Goal: Navigation & Orientation: Find specific page/section

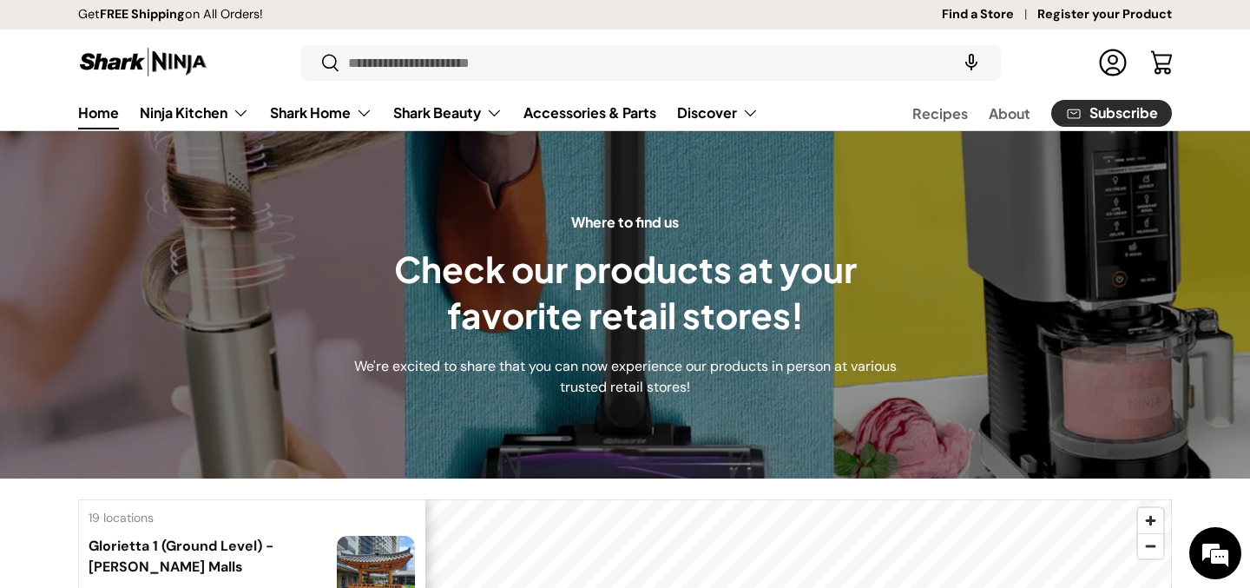
click at [106, 117] on link "Home" at bounding box center [98, 112] width 41 height 34
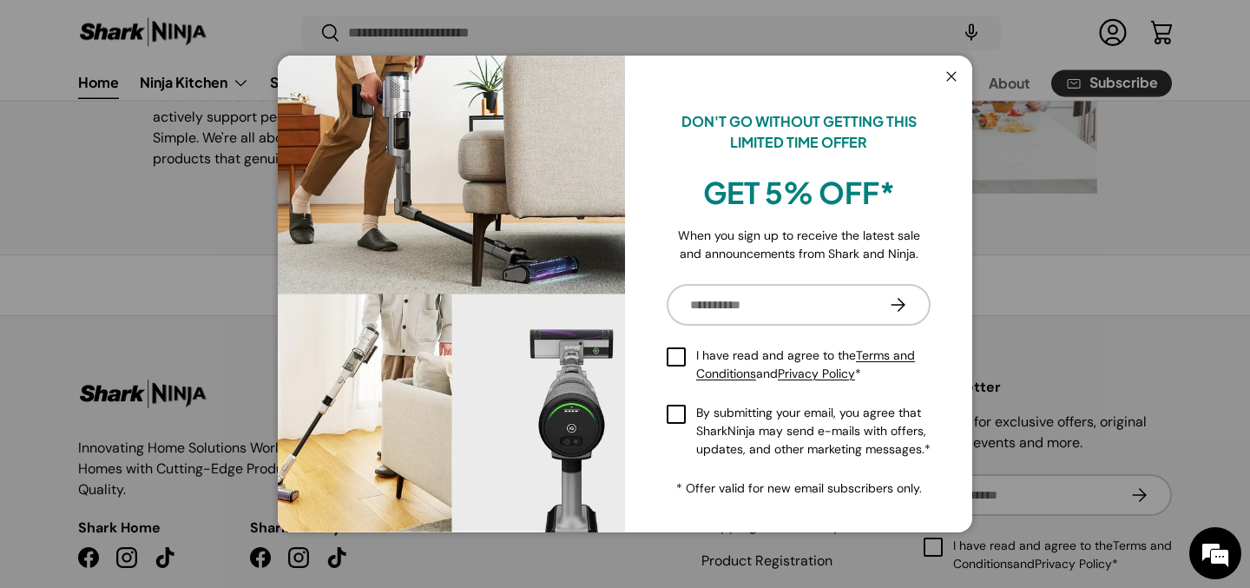
click at [950, 73] on button "Close" at bounding box center [951, 78] width 33 height 36
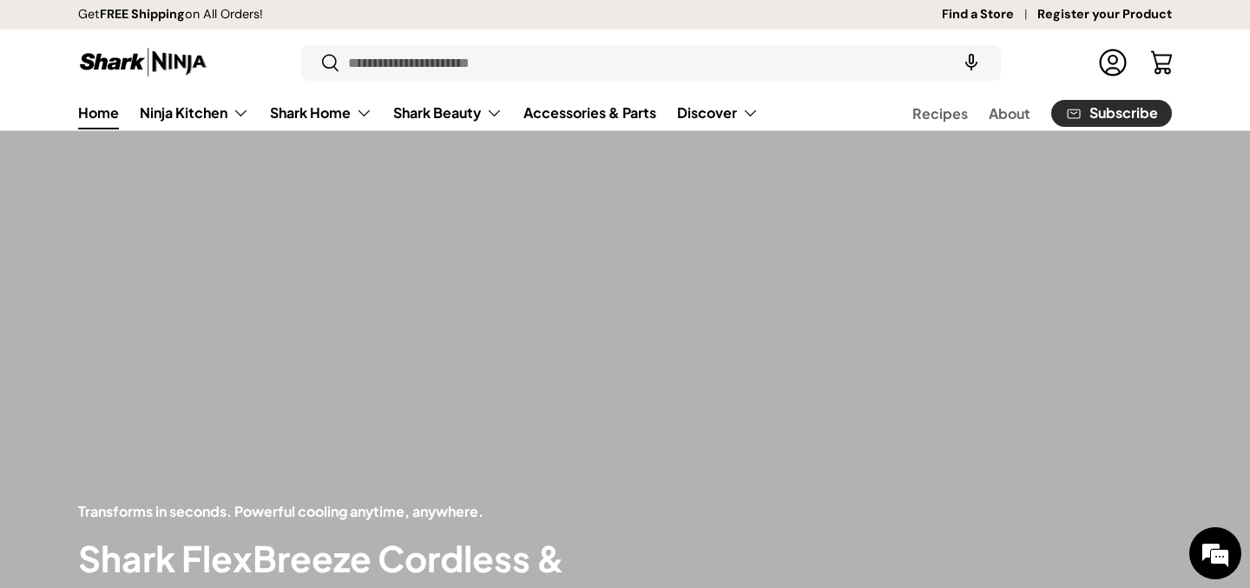
scroll to position [3516, 0]
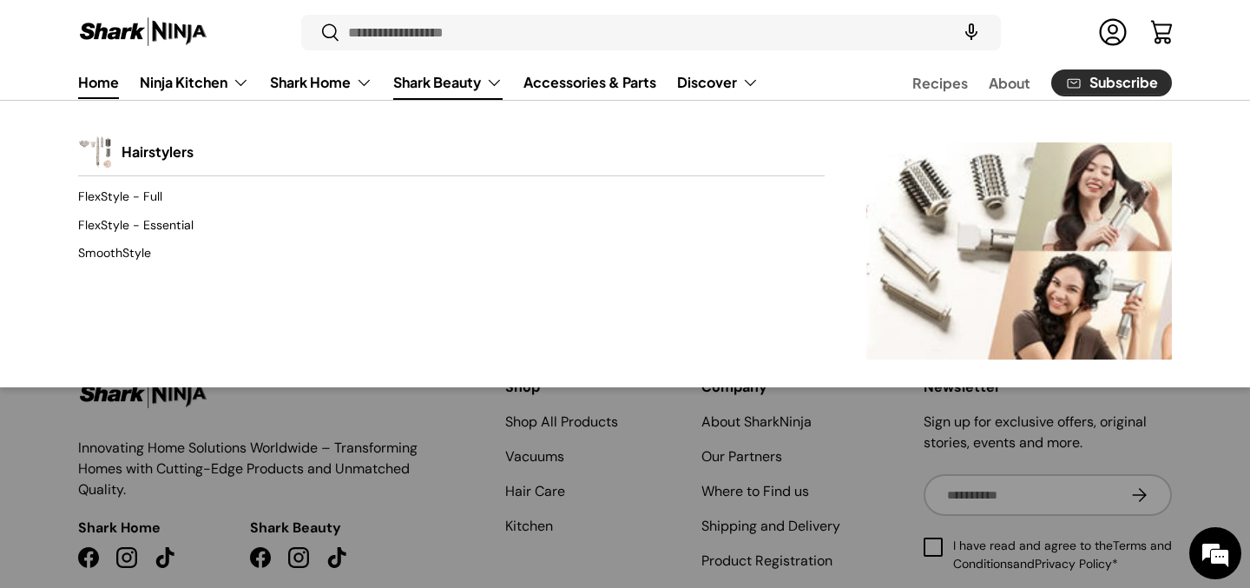
click at [483, 83] on link "Shark Beauty" at bounding box center [447, 82] width 109 height 35
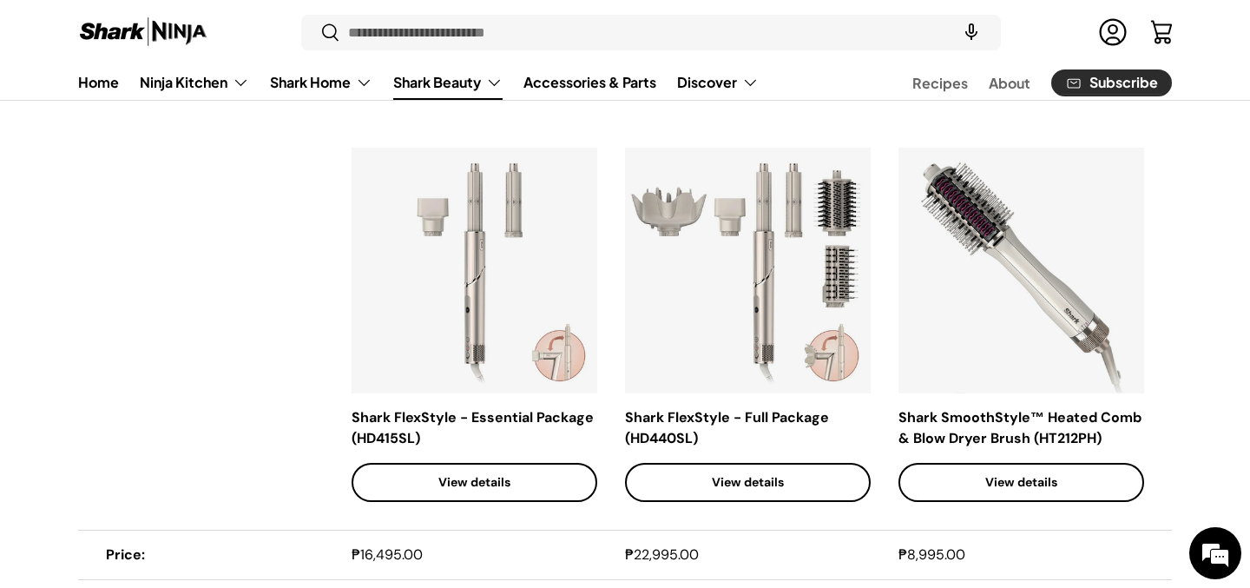
scroll to position [1223, 0]
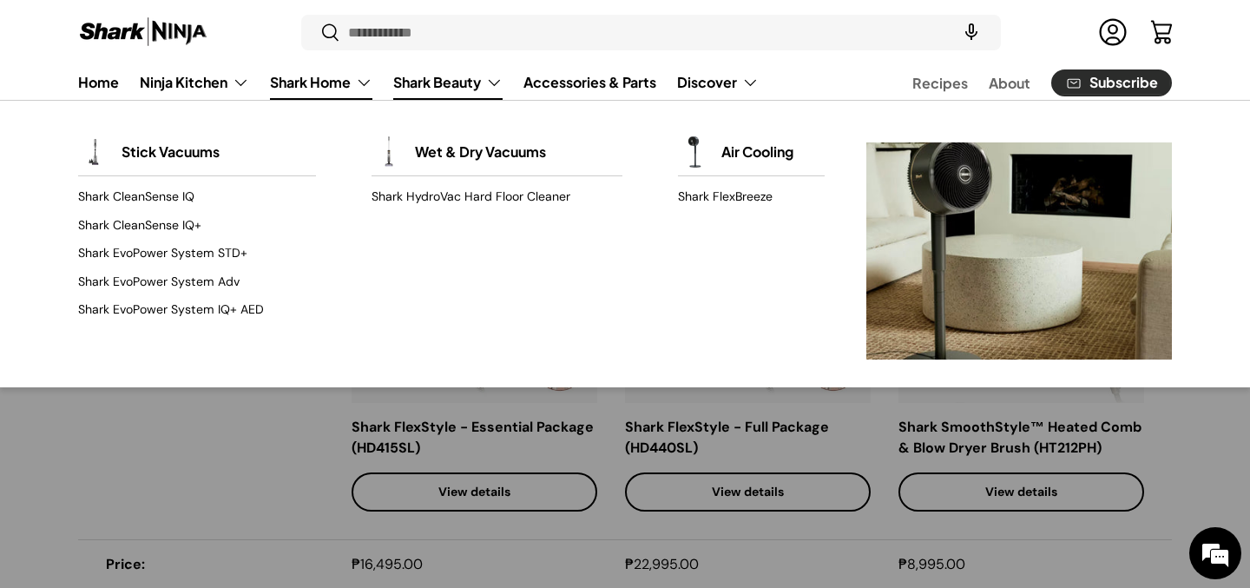
click at [300, 75] on link "Shark Home" at bounding box center [321, 82] width 102 height 35
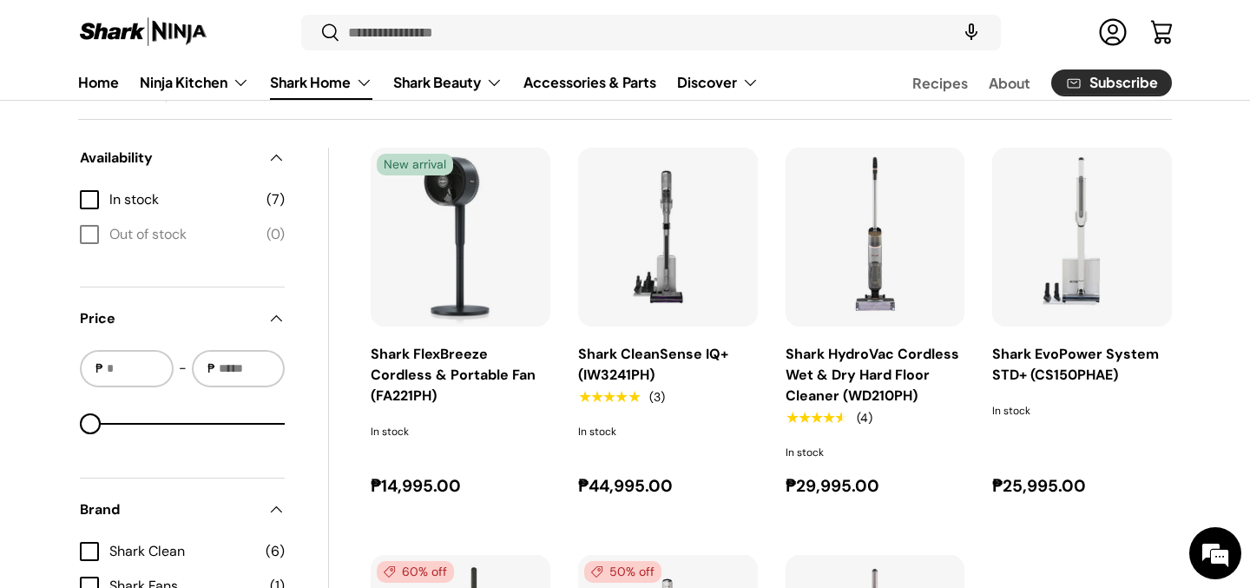
scroll to position [713, 0]
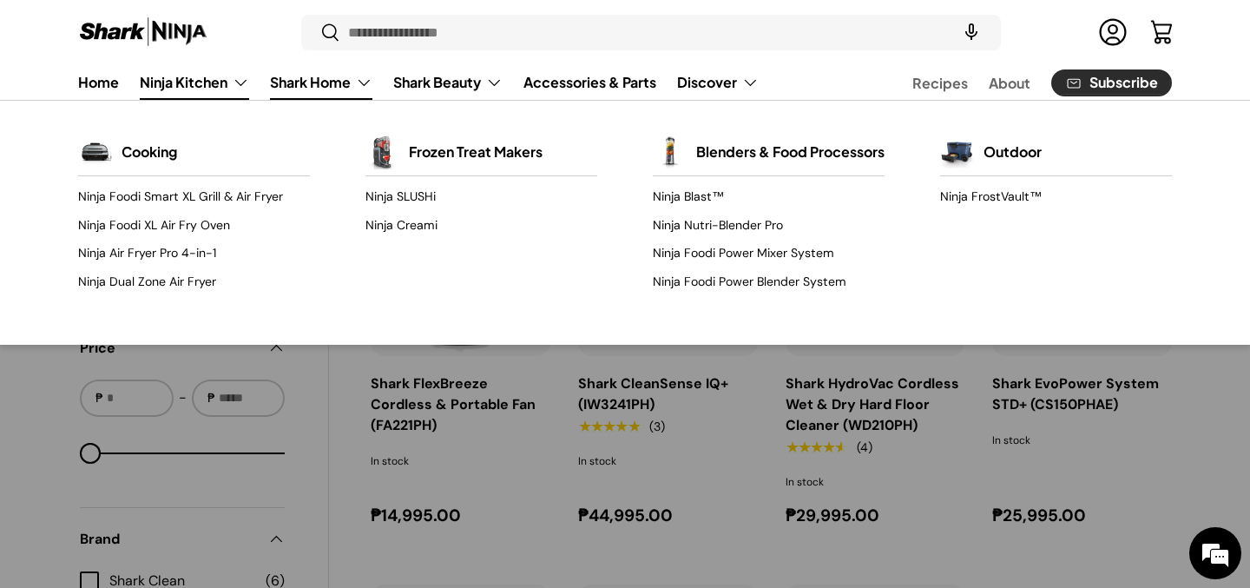
click at [225, 82] on link "Ninja Kitchen" at bounding box center [194, 82] width 109 height 35
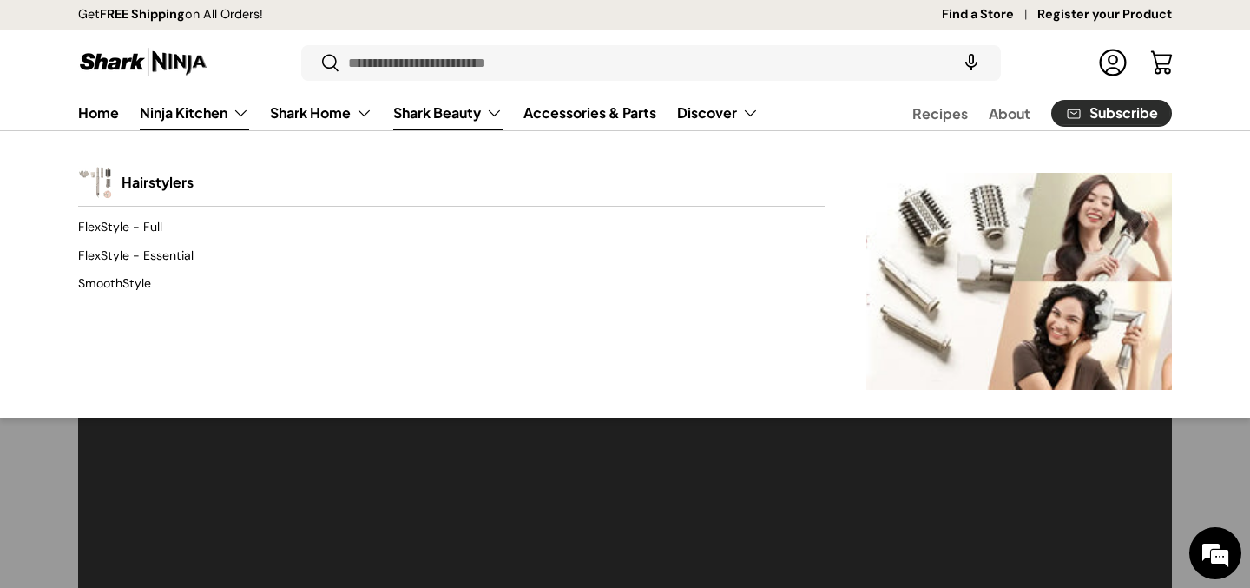
click at [438, 120] on link "Shark Beauty" at bounding box center [447, 112] width 109 height 35
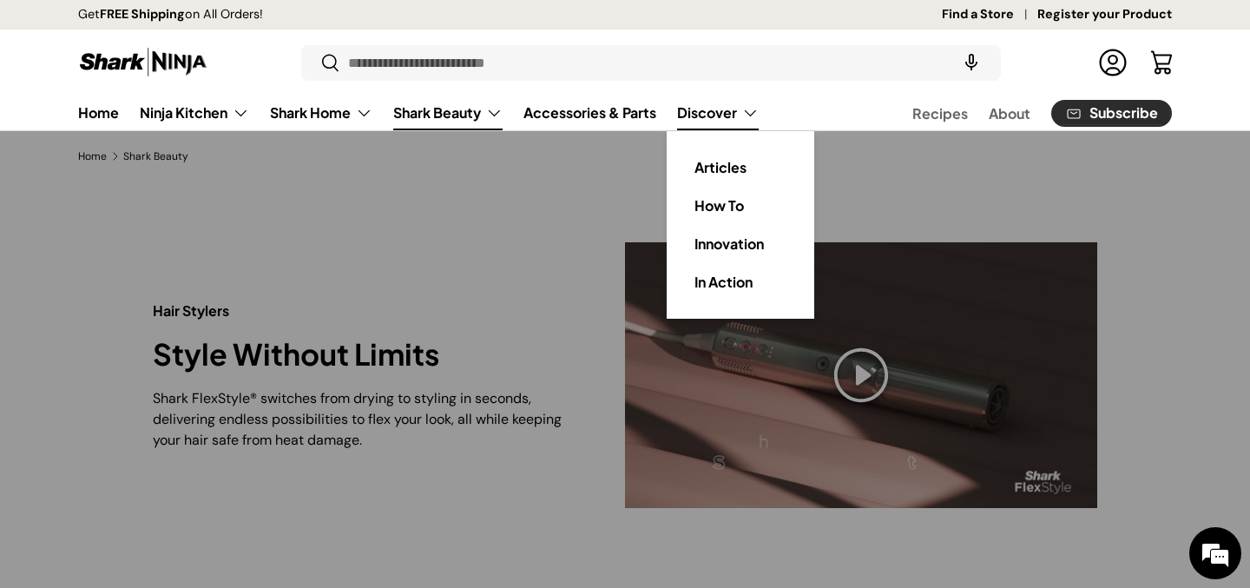
click at [686, 114] on link "Discover" at bounding box center [718, 112] width 82 height 35
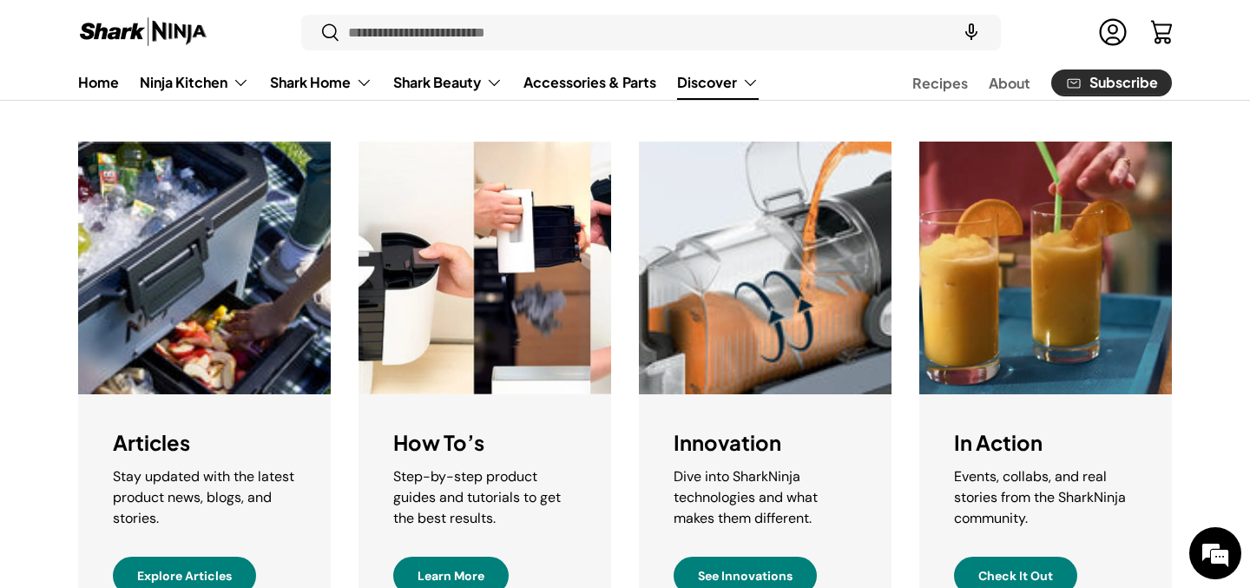
scroll to position [417, 0]
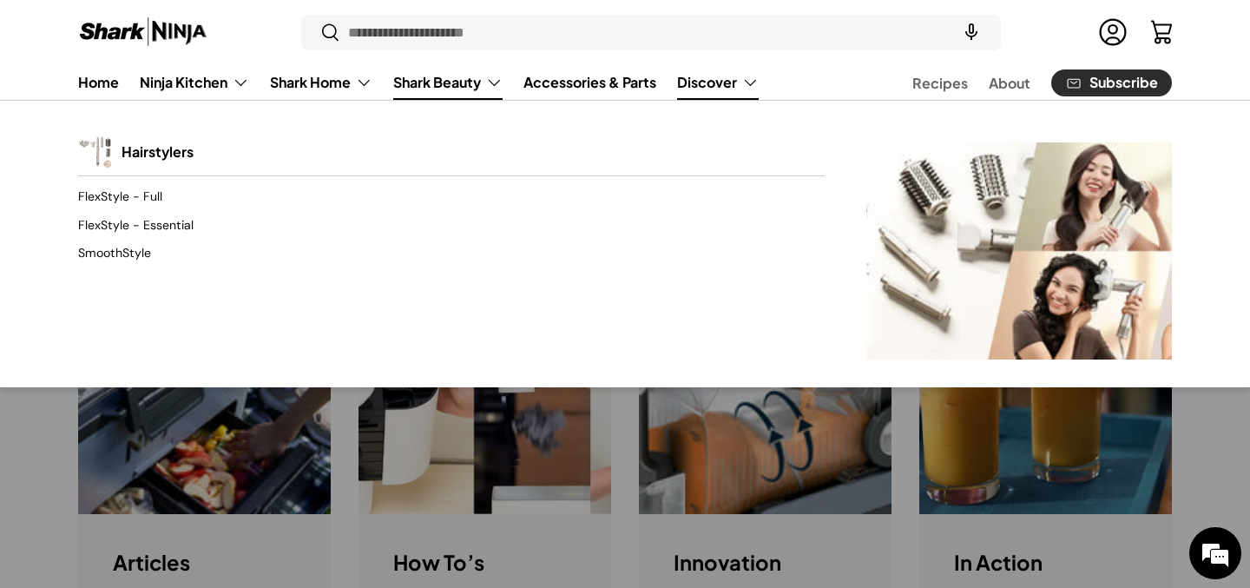
click at [430, 73] on link "Shark Beauty" at bounding box center [447, 82] width 109 height 35
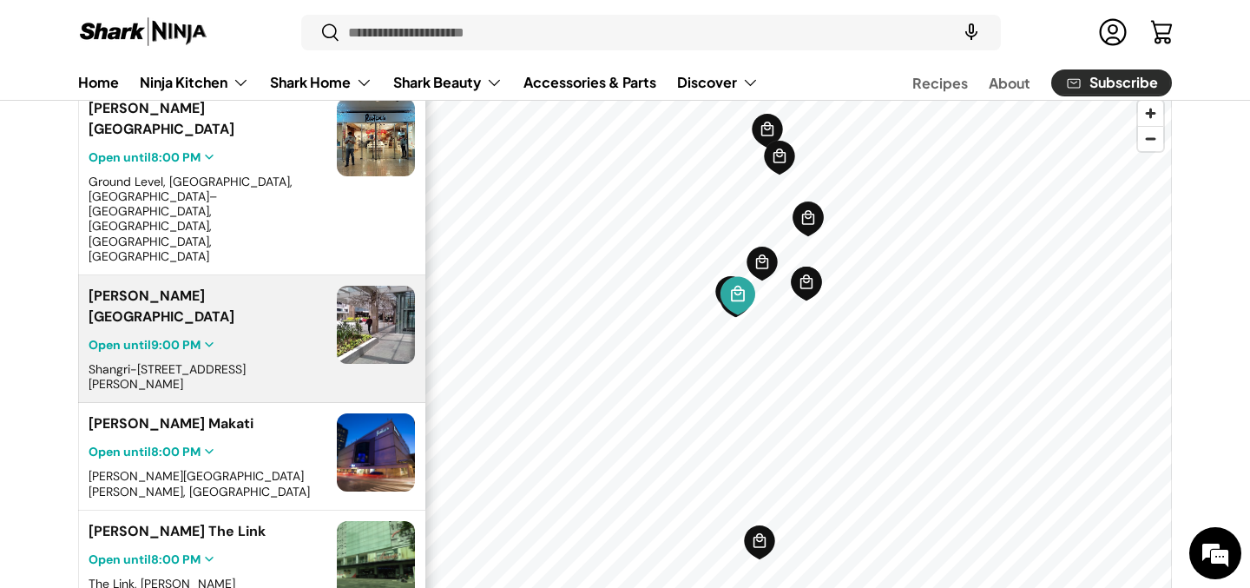
scroll to position [143, 0]
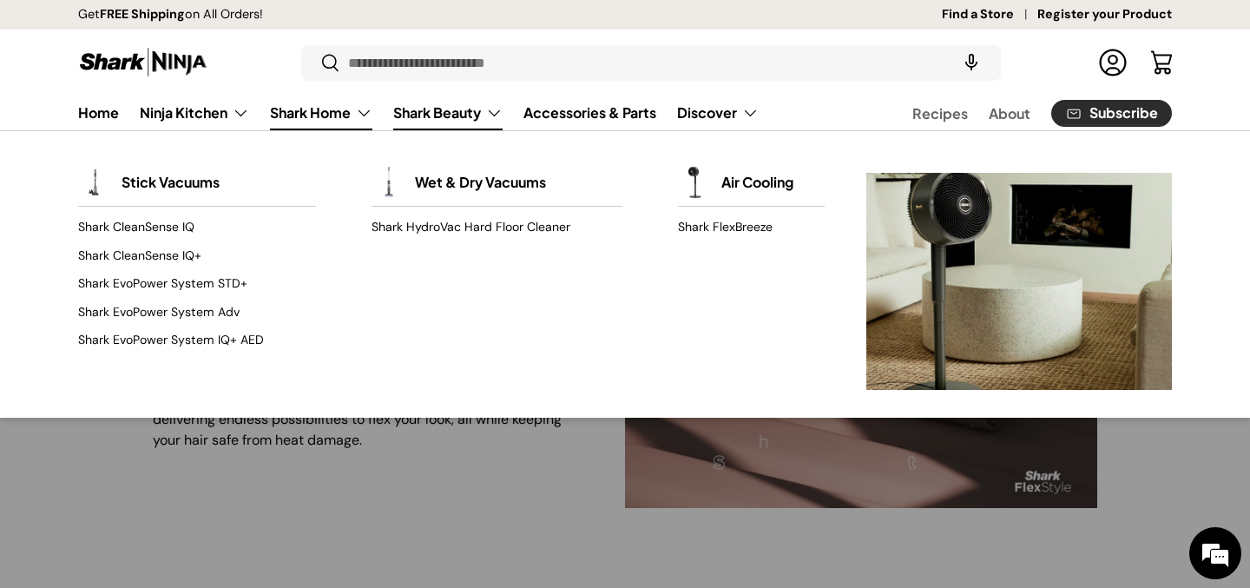
click at [300, 115] on link "Shark Home" at bounding box center [321, 112] width 102 height 35
